Goal: Use online tool/utility: Utilize a website feature to perform a specific function

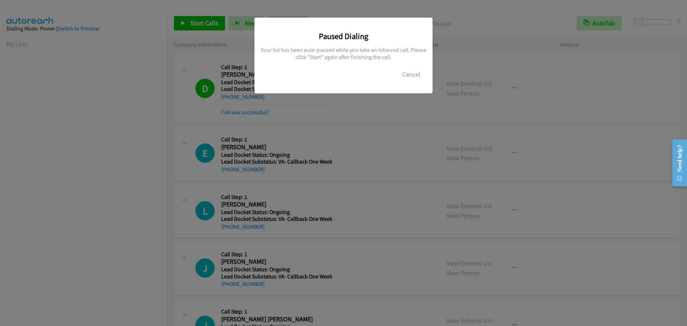
scroll to position [76, 0]
click at [415, 75] on button "Cancel" at bounding box center [412, 74] width 32 height 14
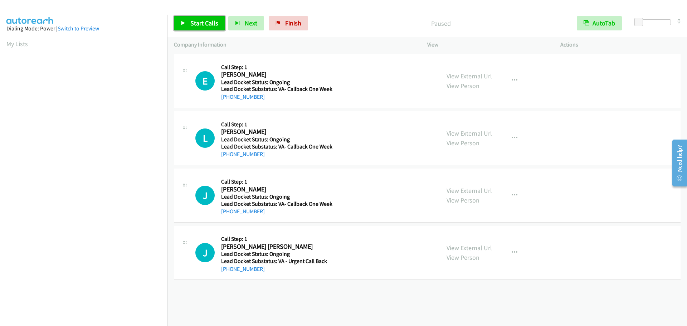
click at [181, 28] on link "Start Calls" at bounding box center [199, 23] width 51 height 14
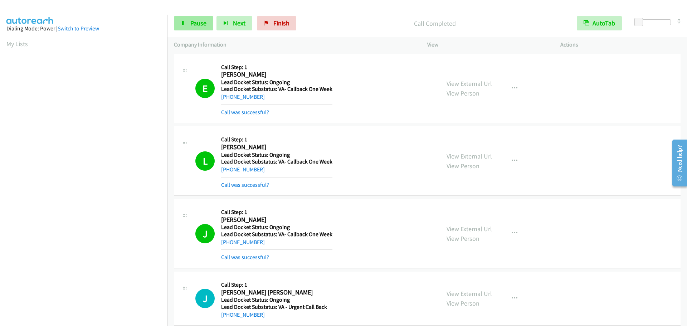
scroll to position [76, 0]
click at [186, 24] on link "Pause" at bounding box center [193, 23] width 39 height 14
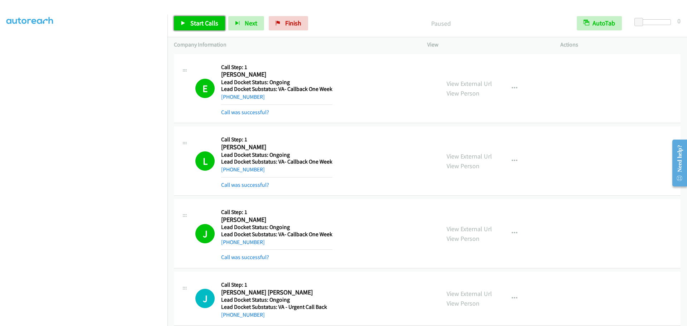
click at [192, 22] on span "Start Calls" at bounding box center [204, 23] width 28 height 8
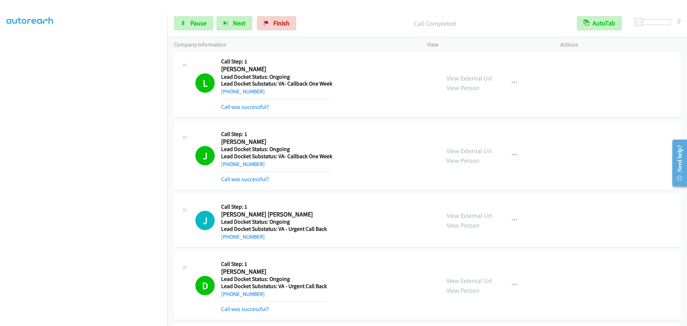
scroll to position [0, 0]
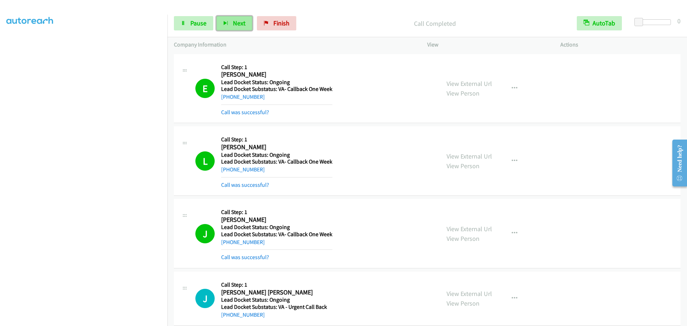
click at [240, 18] on button "Next" at bounding box center [235, 23] width 36 height 14
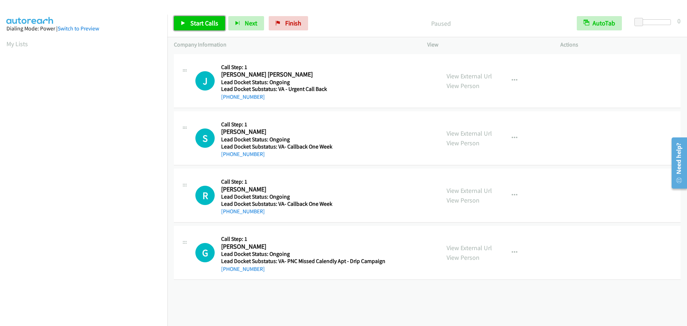
click at [206, 24] on span "Start Calls" at bounding box center [204, 23] width 28 height 8
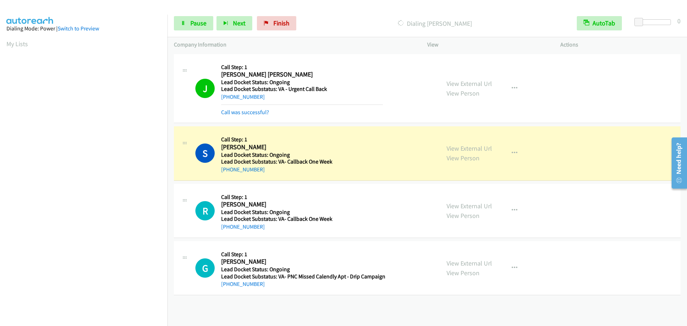
scroll to position [76, 0]
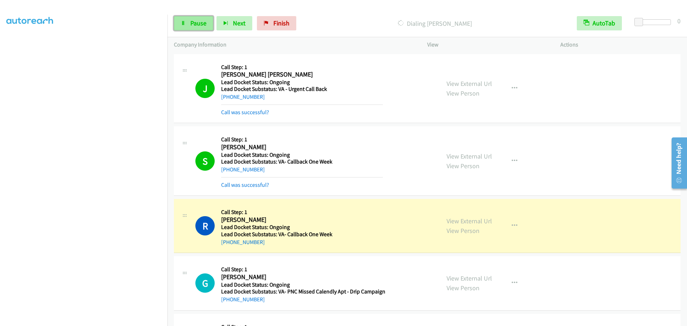
click at [191, 25] on span "Pause" at bounding box center [198, 23] width 16 height 8
